Goal: Find specific fact: Find contact information

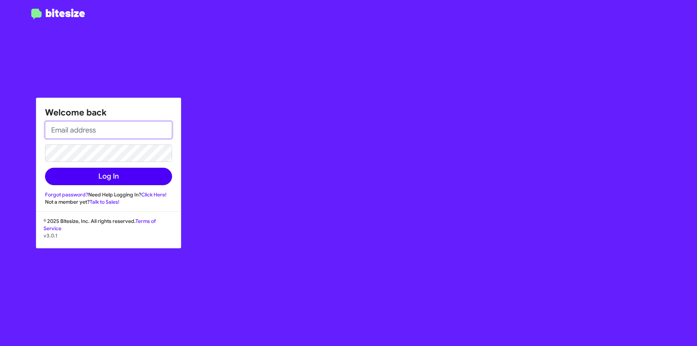
type input "[EMAIL_ADDRESS][DOMAIN_NAME]"
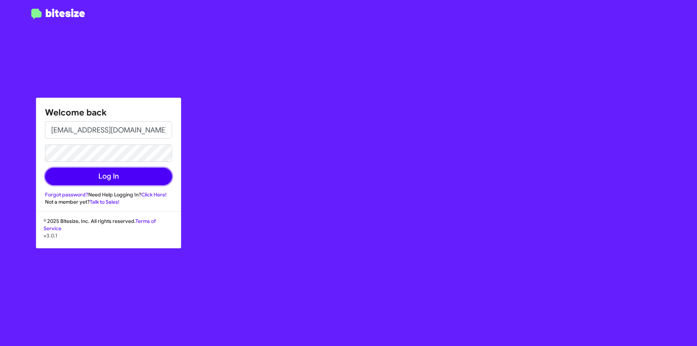
click at [140, 184] on button "Log In" at bounding box center [108, 176] width 127 height 17
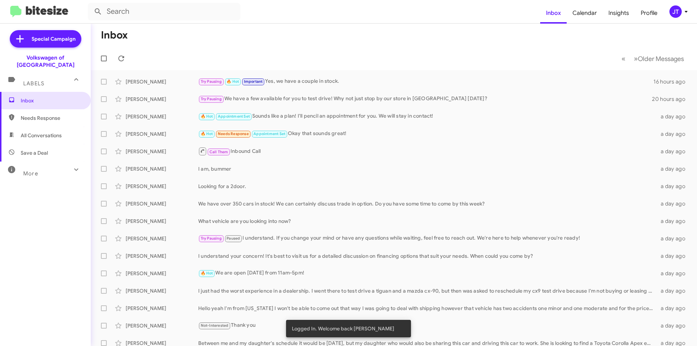
click at [686, 13] on icon at bounding box center [686, 11] width 9 height 9
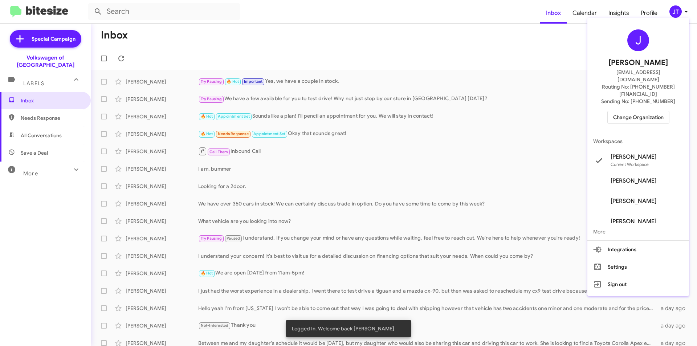
click at [641, 111] on span "Change Organization" at bounding box center [638, 117] width 50 height 12
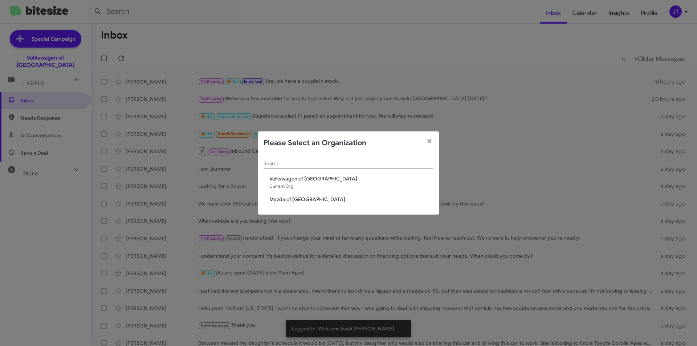
click at [285, 201] on span "Mazda of [GEOGRAPHIC_DATA]" at bounding box center [351, 199] width 164 height 7
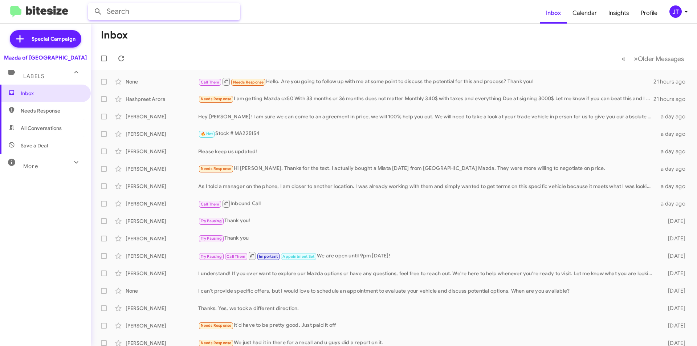
click at [130, 9] on input "text" at bounding box center [164, 11] width 152 height 17
type input "12023298624"
click at [91, 4] on button at bounding box center [98, 11] width 15 height 15
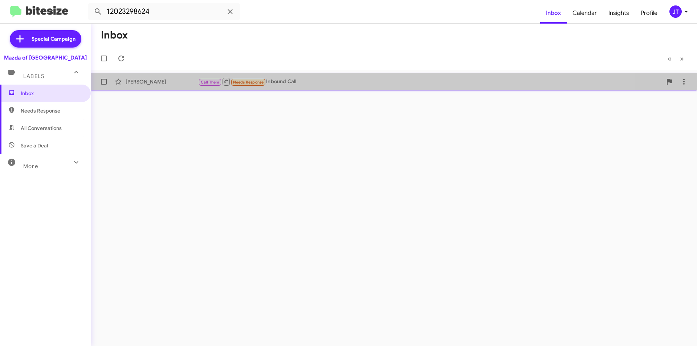
click at [159, 82] on div "Diara Holmes" at bounding box center [162, 81] width 73 height 7
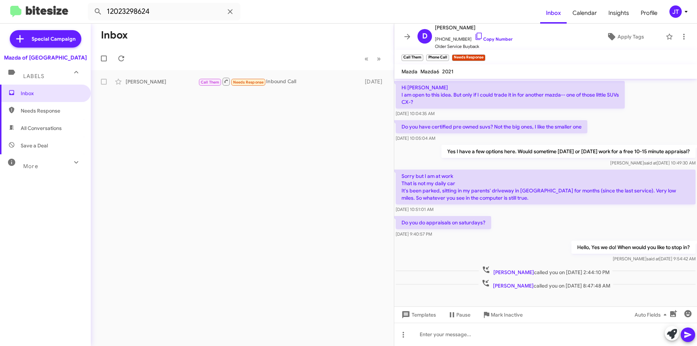
scroll to position [87, 0]
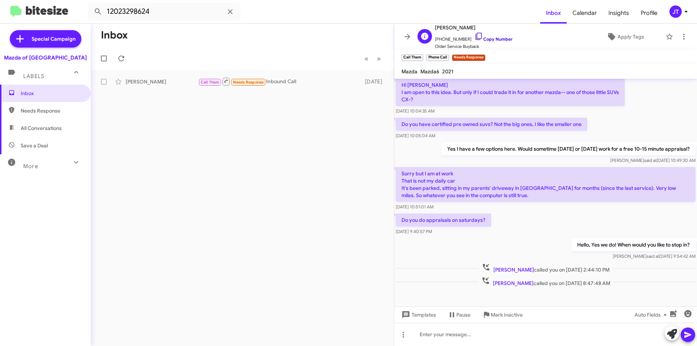
click at [490, 37] on link "Copy Number" at bounding box center [493, 38] width 38 height 5
click at [490, 36] on span "+12023298624 Copy Number" at bounding box center [474, 37] width 78 height 11
click at [491, 40] on link "Copy Number" at bounding box center [493, 38] width 38 height 5
drag, startPoint x: 468, startPoint y: 24, endPoint x: 432, endPoint y: 29, distance: 35.8
click at [432, 29] on div "D Diara Holmes +12023298624 Copy Number Older Service Buyback" at bounding box center [464, 36] width 98 height 27
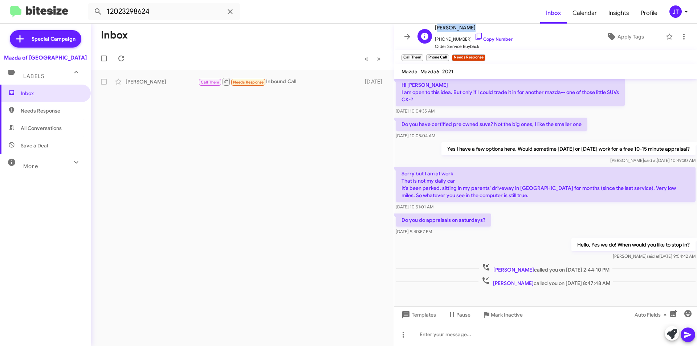
copy span "Diara Holmes"
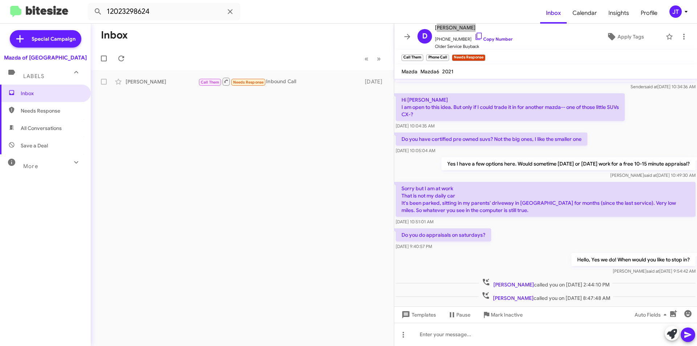
scroll to position [0, 0]
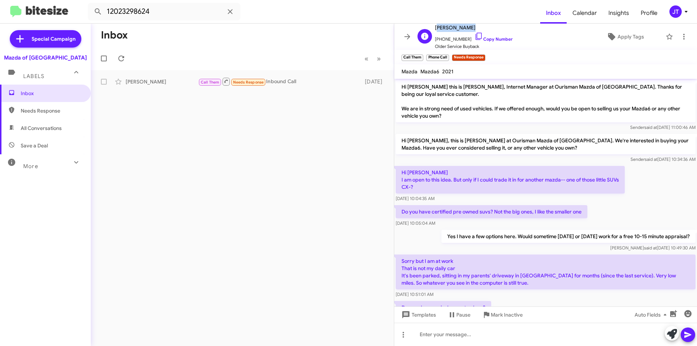
click at [473, 32] on div "Diara Holmes +12023298624 Copy Number Older Service Buyback" at bounding box center [474, 36] width 78 height 27
click at [474, 37] on icon at bounding box center [478, 36] width 9 height 9
copy span "Diara Holmes"
click at [229, 15] on icon at bounding box center [230, 11] width 9 height 9
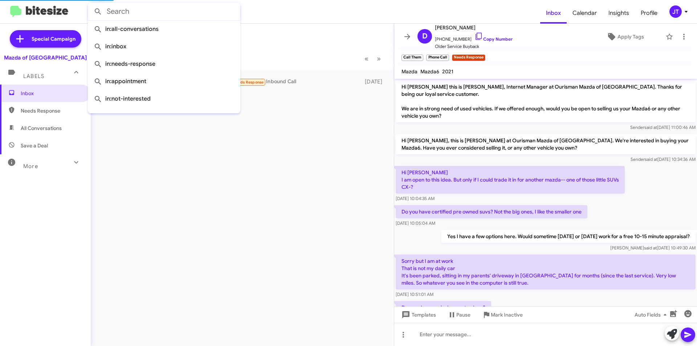
click at [35, 7] on img at bounding box center [39, 12] width 58 height 12
